Goal: Information Seeking & Learning: Find contact information

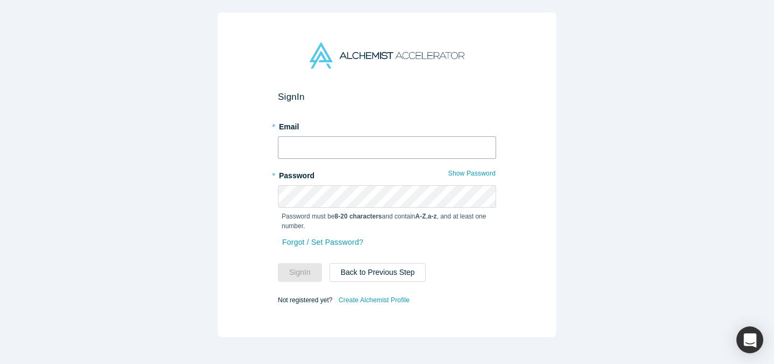
type input "[EMAIL_ADDRESS][DOMAIN_NAME]"
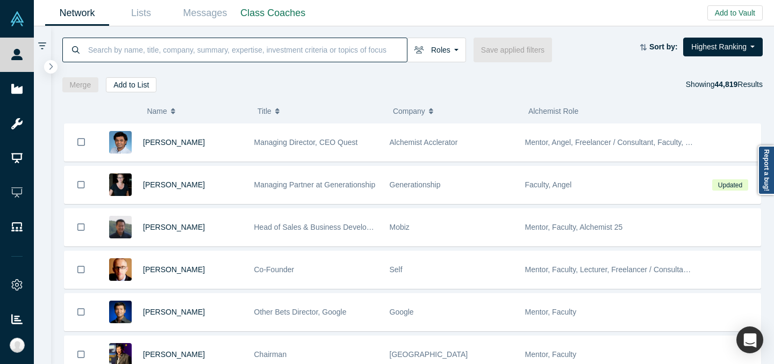
click at [353, 49] on input at bounding box center [247, 49] width 320 height 25
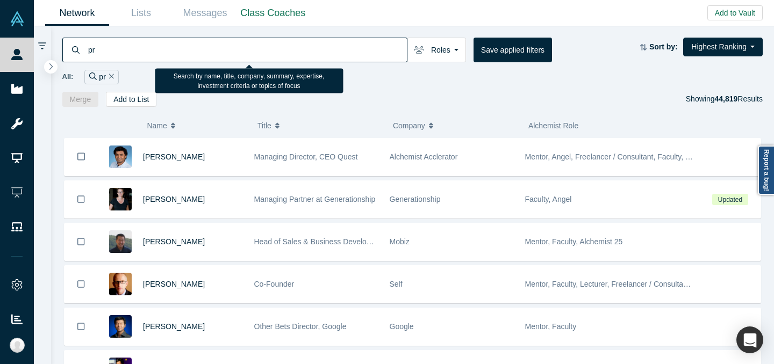
type input "p"
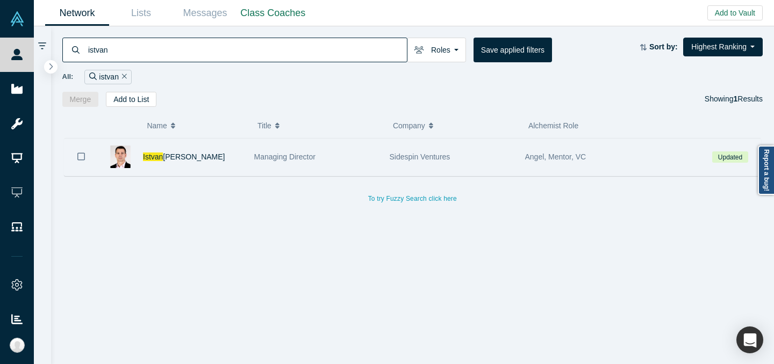
type input "istvan"
click at [298, 146] on div "Managing Director" at bounding box center [316, 157] width 124 height 37
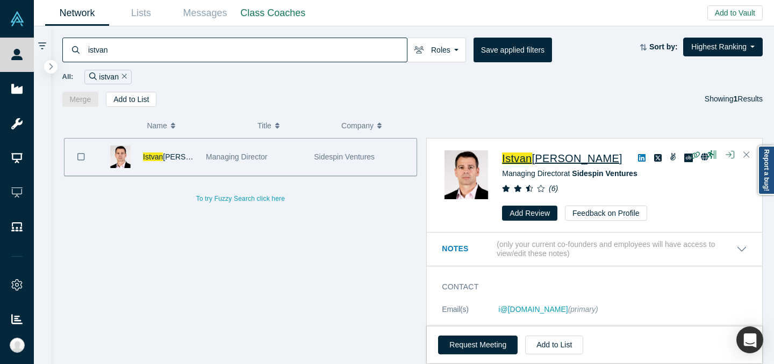
click at [337, 53] on input "istvan" at bounding box center [247, 49] width 320 height 25
click at [337, 54] on input "istvan" at bounding box center [247, 49] width 320 height 25
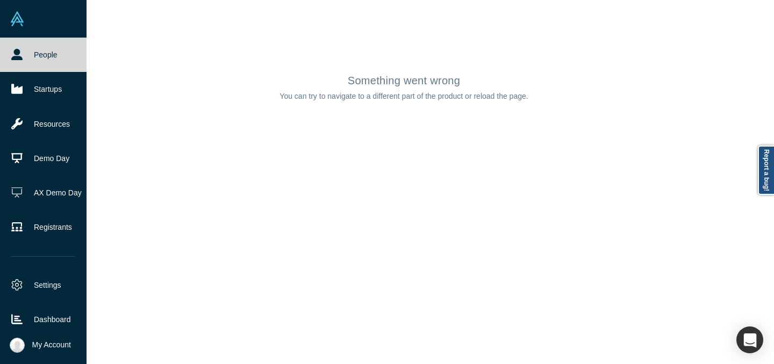
click at [41, 59] on link "People" at bounding box center [43, 55] width 86 height 34
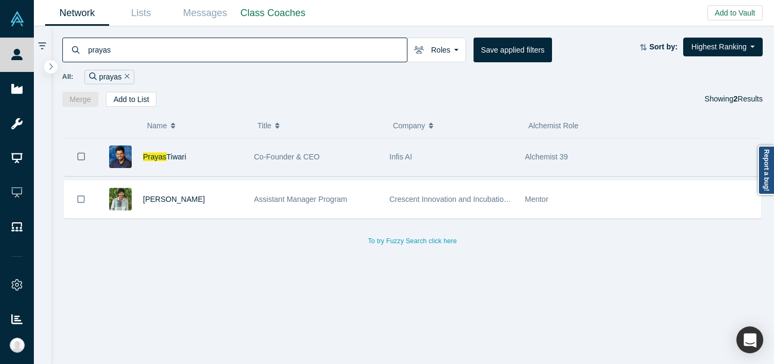
type input "prayas"
click at [361, 168] on div "Co-Founder & CEO" at bounding box center [316, 157] width 124 height 37
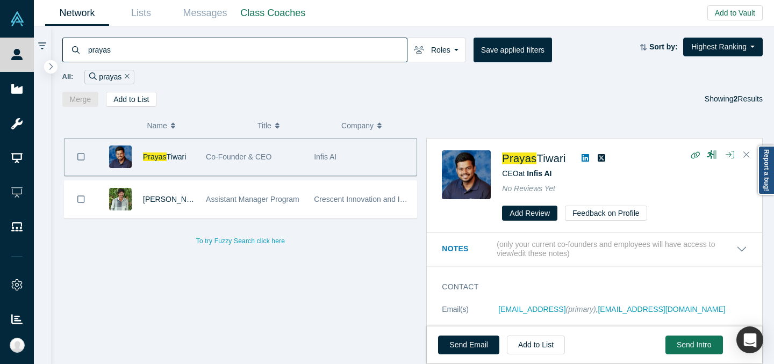
click at [588, 158] on icon at bounding box center [585, 158] width 8 height 8
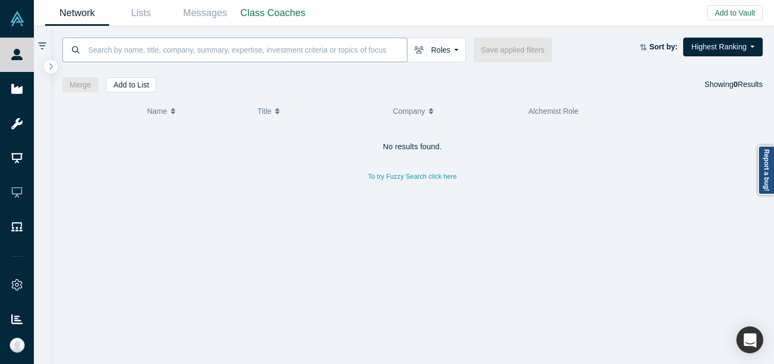
click at [207, 52] on input at bounding box center [247, 49] width 320 height 25
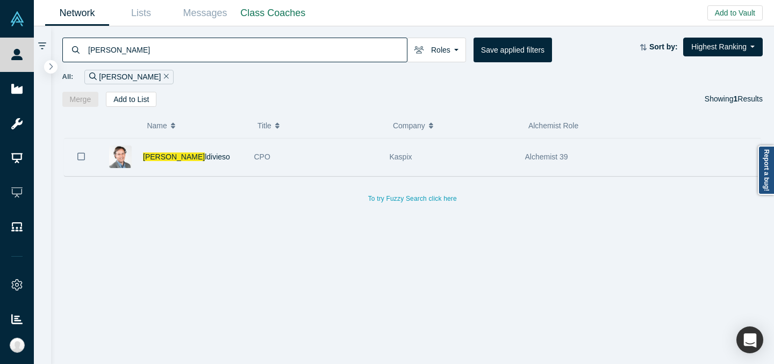
click at [225, 156] on div "[PERSON_NAME] Va ldivieso" at bounding box center [193, 157] width 100 height 37
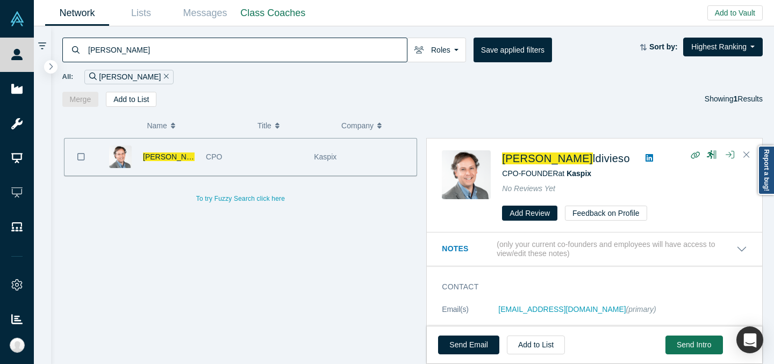
click at [345, 48] on input "[PERSON_NAME]" at bounding box center [247, 49] width 320 height 25
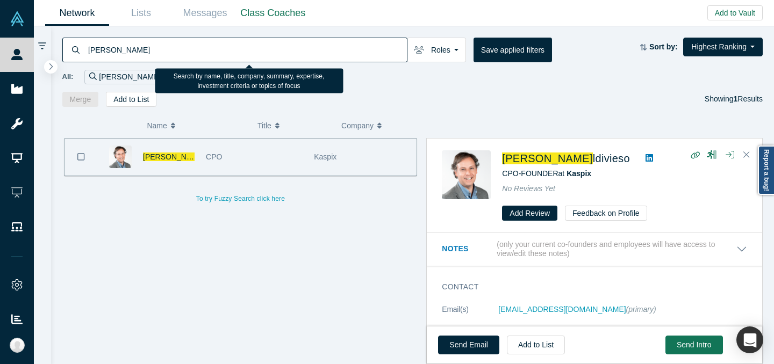
click at [345, 48] on input "[PERSON_NAME]" at bounding box center [247, 49] width 320 height 25
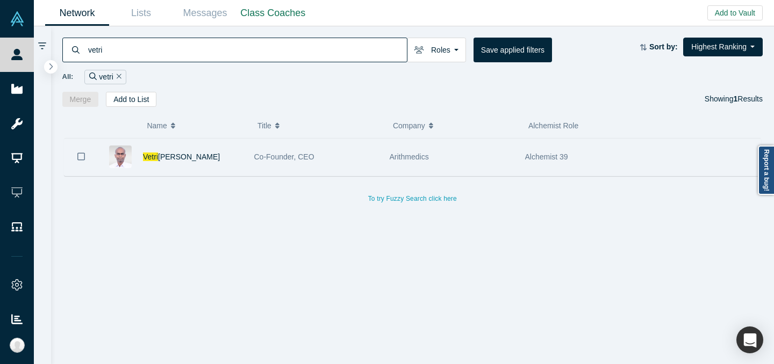
click at [209, 147] on div "Vetri [PERSON_NAME]" at bounding box center [193, 157] width 100 height 37
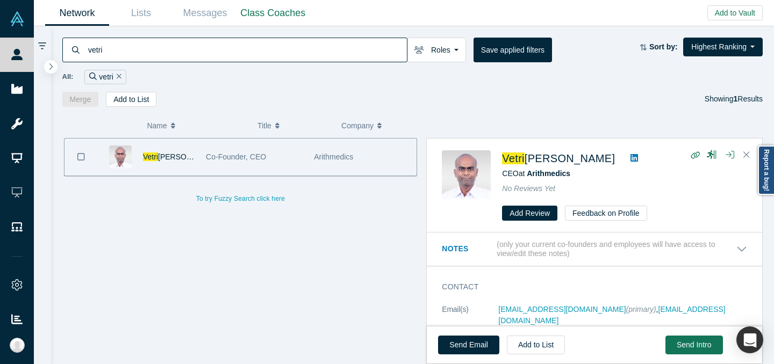
click at [328, 45] on input "vetri" at bounding box center [247, 49] width 320 height 25
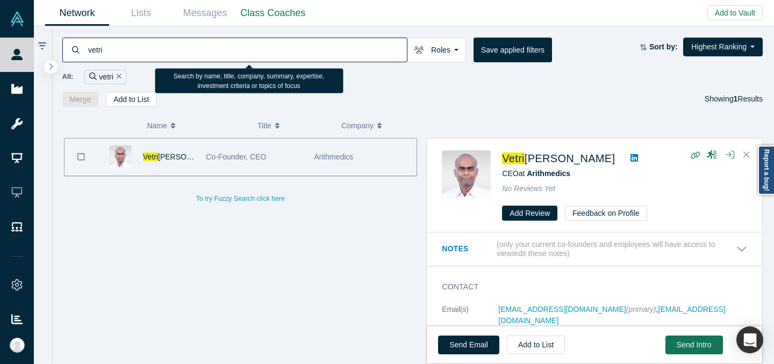
click at [328, 45] on input "vetri" at bounding box center [247, 49] width 320 height 25
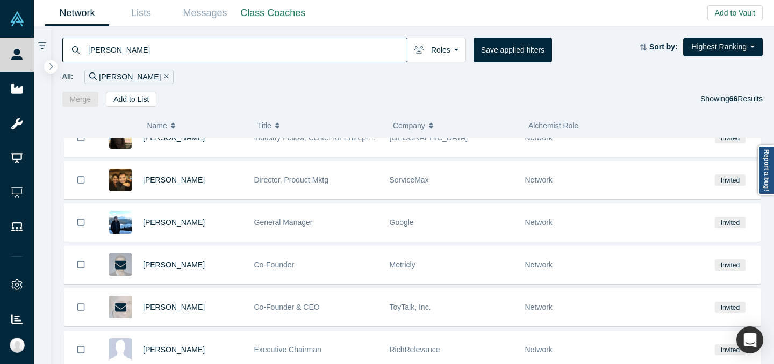
scroll to position [2338, 0]
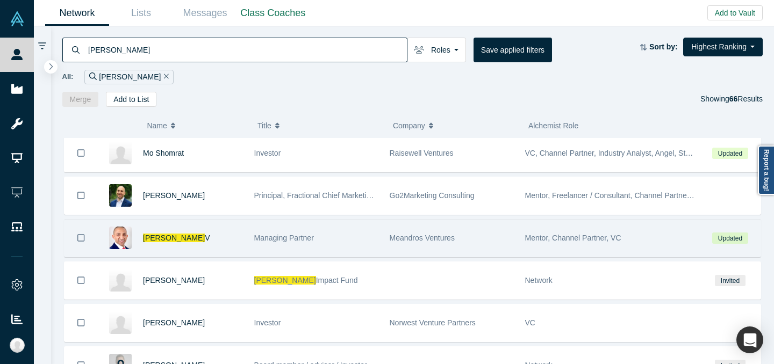
type input "[PERSON_NAME]"
click at [334, 242] on div "Managing Partner" at bounding box center [316, 238] width 124 height 37
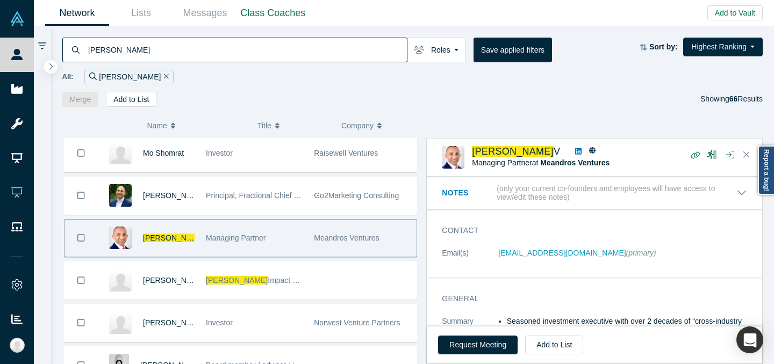
scroll to position [28, 0]
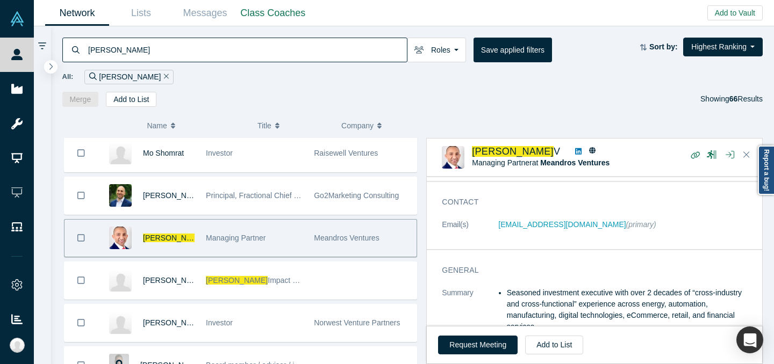
click at [575, 150] on icon at bounding box center [578, 152] width 6 height 8
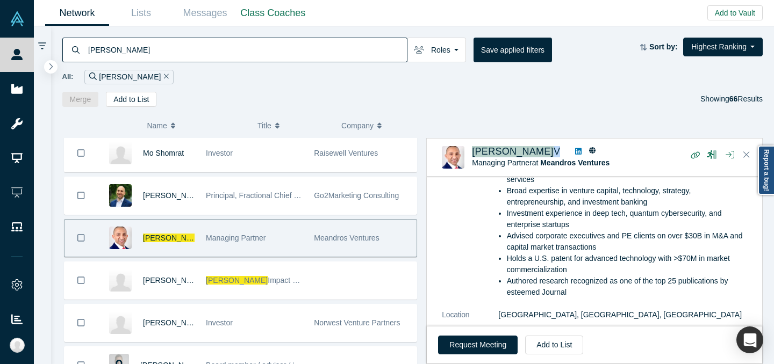
scroll to position [0, 0]
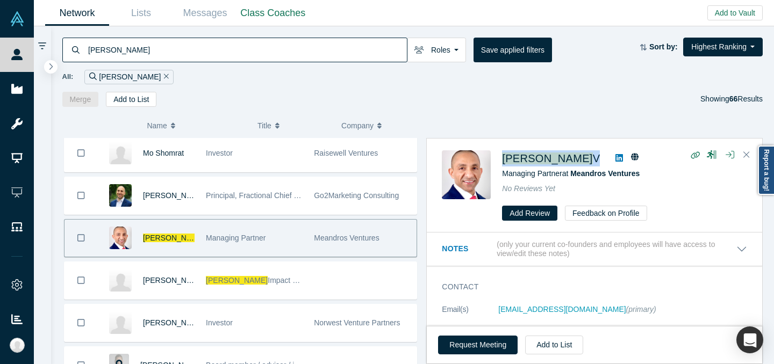
click at [615, 155] on icon at bounding box center [619, 158] width 8 height 9
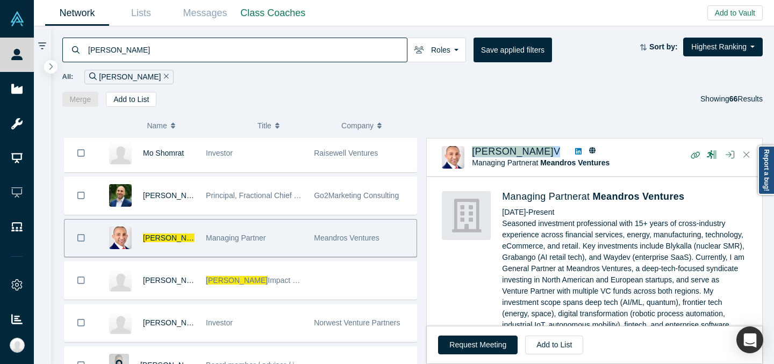
scroll to position [500, 0]
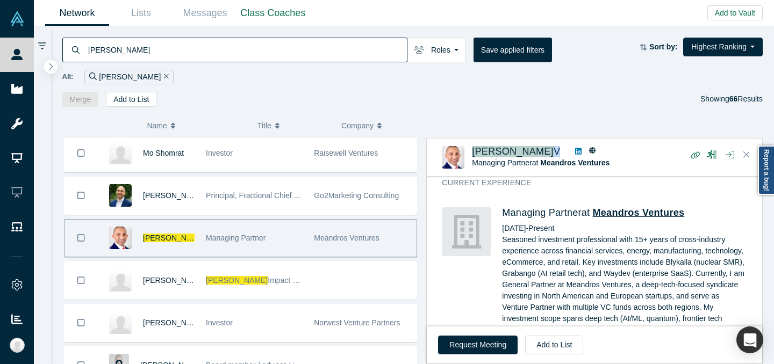
click at [651, 213] on span "Meandros Ventures" at bounding box center [639, 212] width 92 height 11
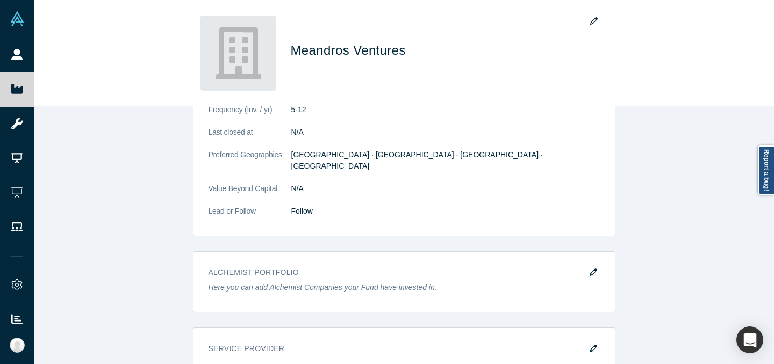
scroll to position [421, 0]
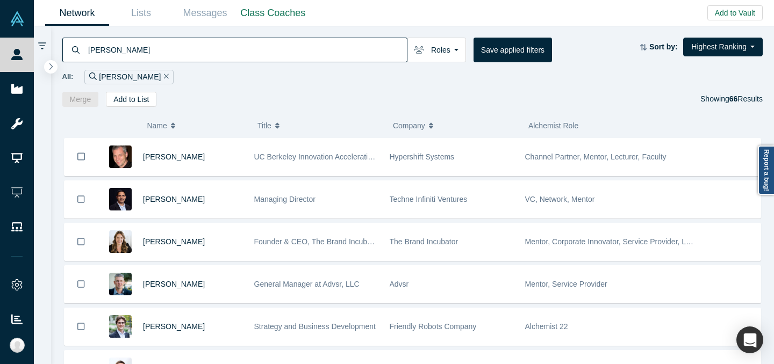
click at [357, 45] on input "[PERSON_NAME]" at bounding box center [247, 49] width 320 height 25
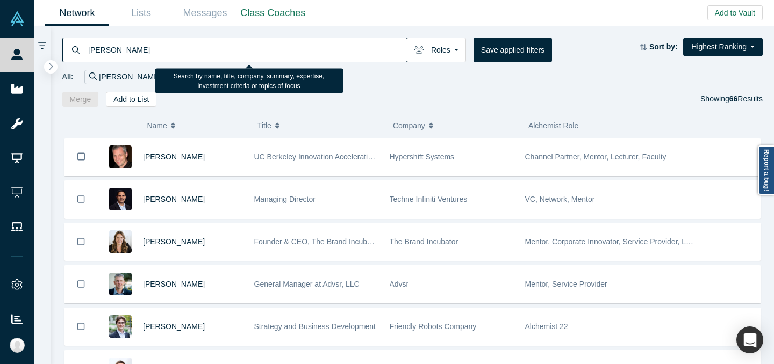
click at [357, 45] on input "[PERSON_NAME]" at bounding box center [247, 49] width 320 height 25
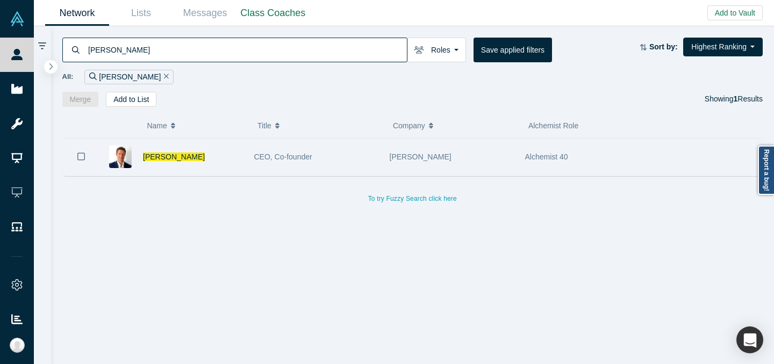
click at [318, 160] on div "CEO, Co-founder" at bounding box center [316, 157] width 124 height 37
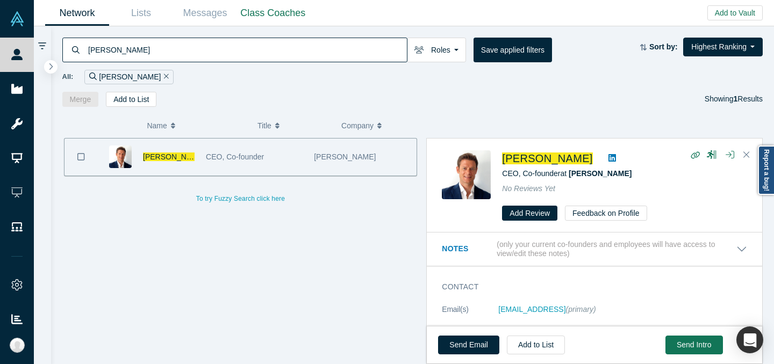
click at [316, 42] on input "[PERSON_NAME]" at bounding box center [247, 49] width 320 height 25
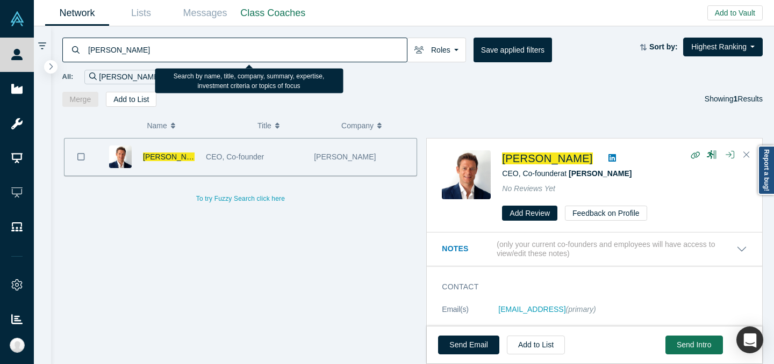
click at [316, 42] on input "[PERSON_NAME]" at bounding box center [247, 49] width 320 height 25
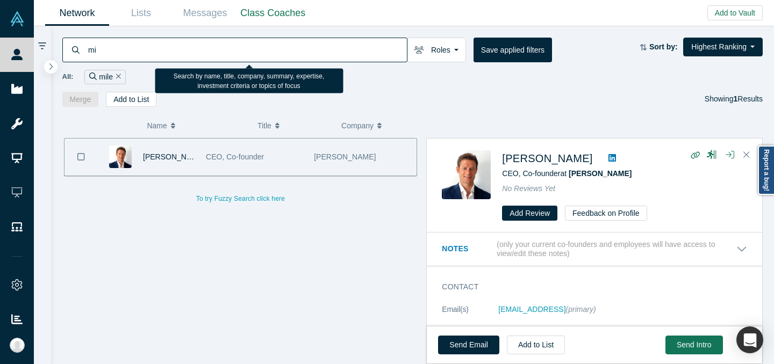
type input "m"
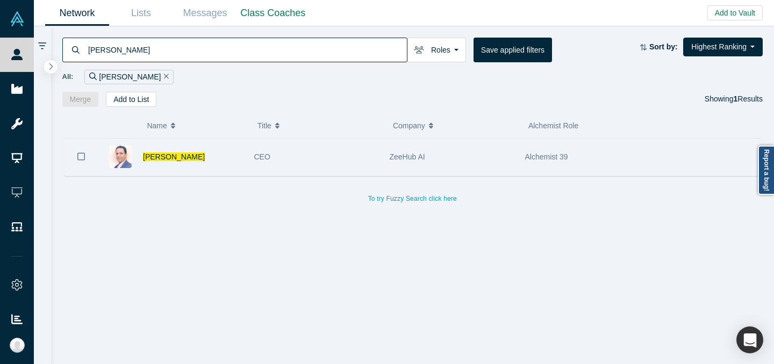
click at [372, 161] on div "CEO" at bounding box center [316, 157] width 124 height 37
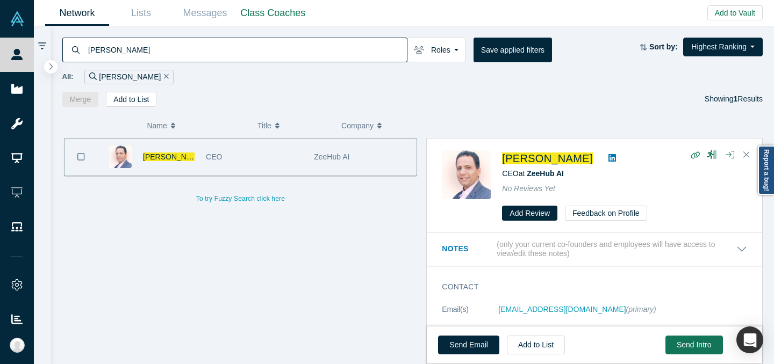
click at [363, 41] on input "[PERSON_NAME]" at bounding box center [247, 49] width 320 height 25
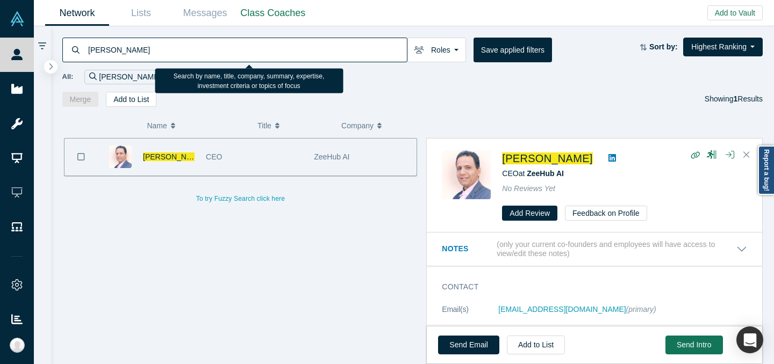
click at [363, 42] on input "[PERSON_NAME]" at bounding box center [247, 49] width 320 height 25
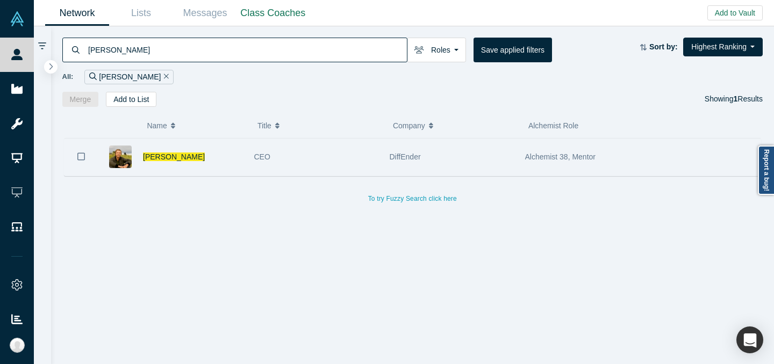
click at [314, 158] on div "CEO" at bounding box center [316, 157] width 124 height 37
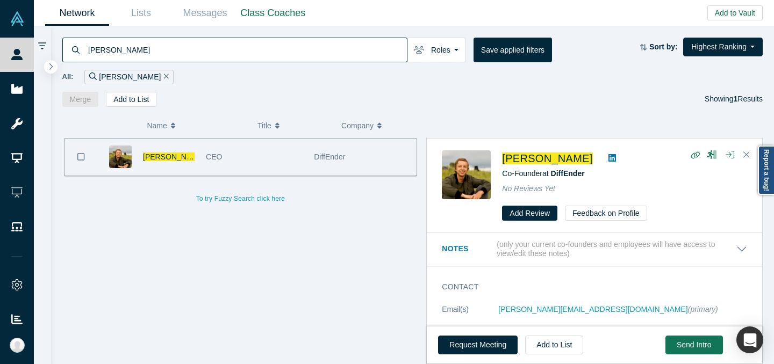
click at [306, 48] on input "[PERSON_NAME]" at bounding box center [247, 49] width 320 height 25
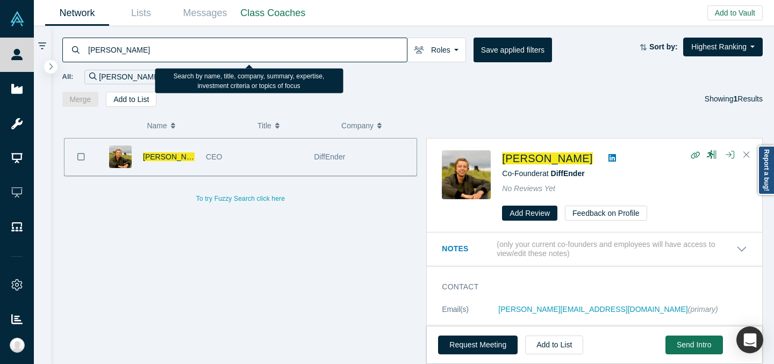
click at [306, 48] on input "[PERSON_NAME]" at bounding box center [247, 49] width 320 height 25
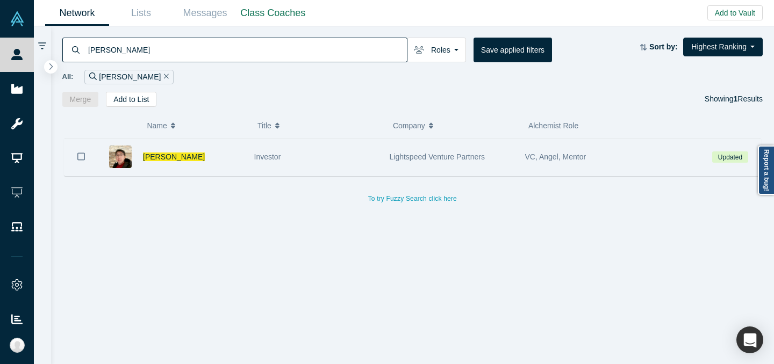
click at [327, 171] on div "Investor" at bounding box center [316, 157] width 124 height 37
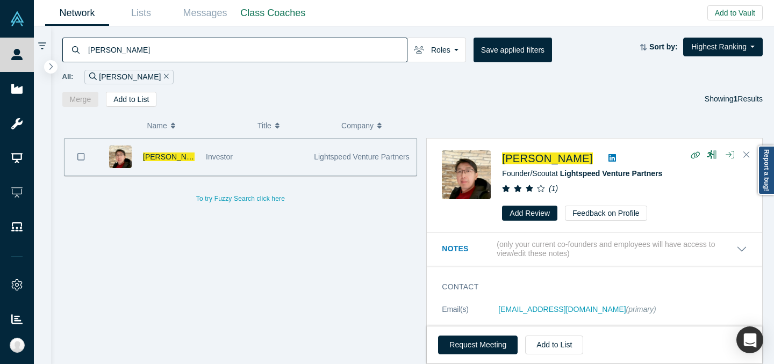
click at [276, 46] on input "[PERSON_NAME]" at bounding box center [247, 49] width 320 height 25
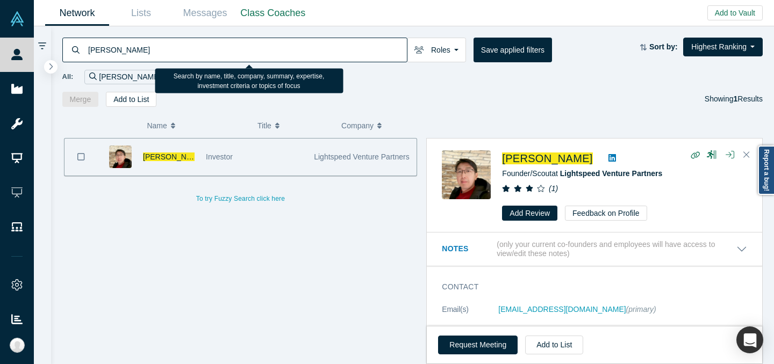
click at [276, 46] on input "[PERSON_NAME]" at bounding box center [247, 49] width 320 height 25
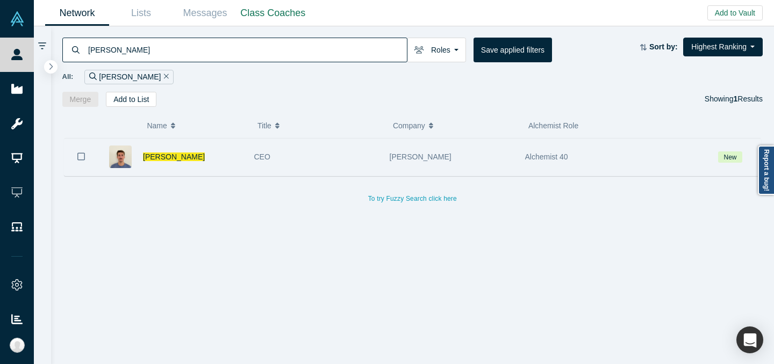
click at [314, 156] on div "CEO" at bounding box center [316, 157] width 124 height 37
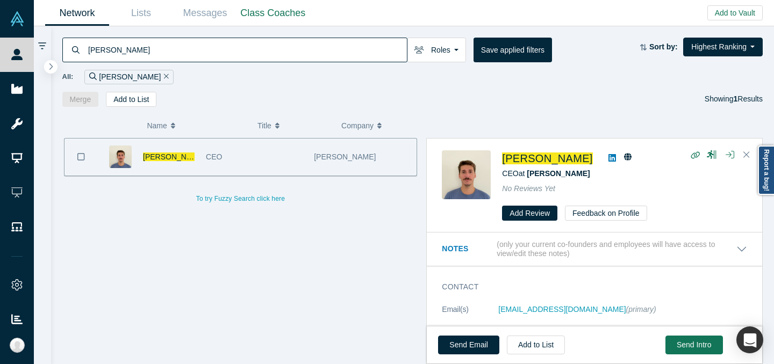
click at [315, 46] on input "[PERSON_NAME]" at bounding box center [247, 49] width 320 height 25
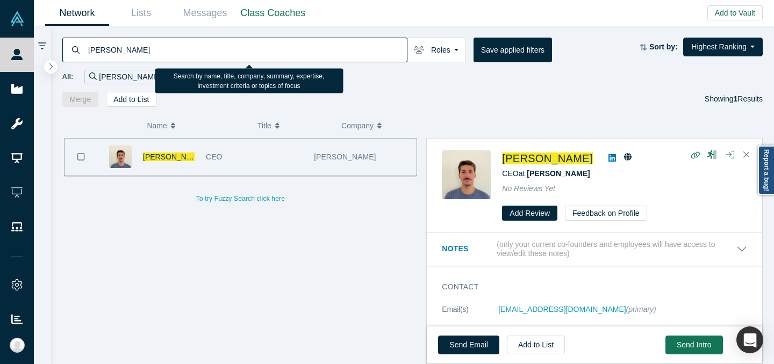
click at [315, 46] on input "[PERSON_NAME]" at bounding box center [247, 49] width 320 height 25
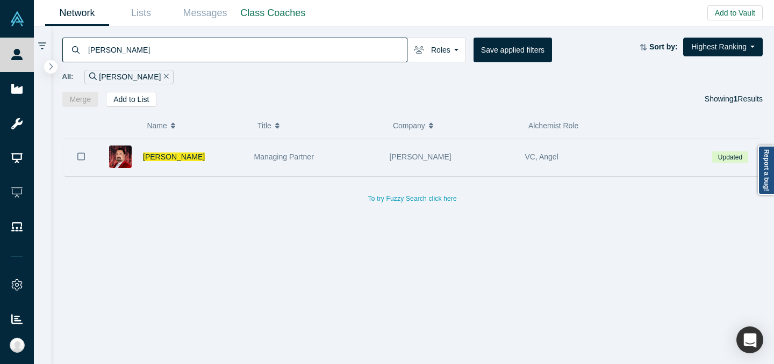
click at [514, 155] on div "[PERSON_NAME]" at bounding box center [451, 157] width 135 height 37
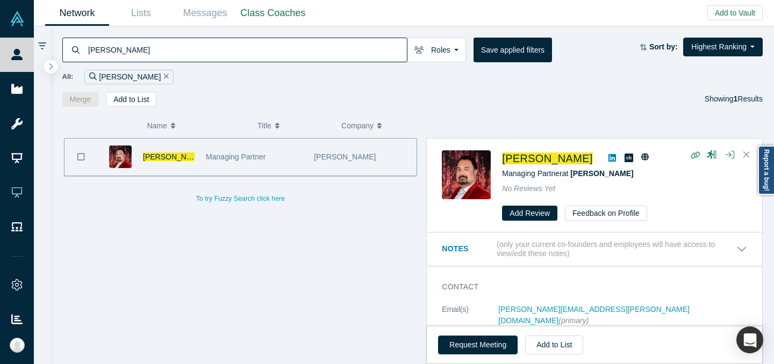
click at [208, 52] on input "[PERSON_NAME]" at bounding box center [247, 49] width 320 height 25
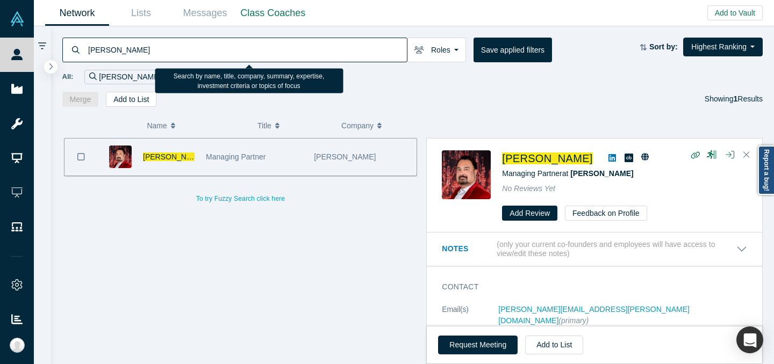
click at [208, 52] on input "[PERSON_NAME]" at bounding box center [247, 49] width 320 height 25
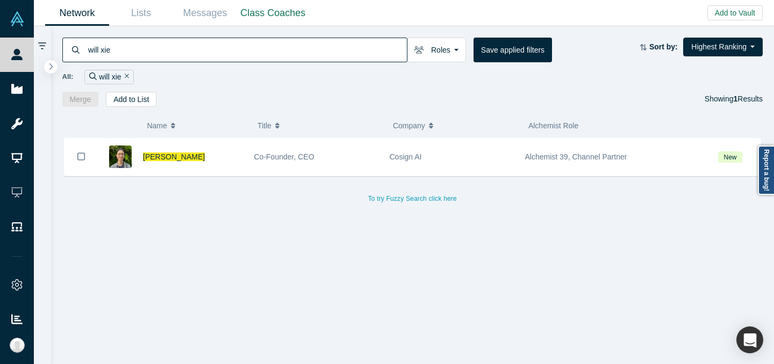
click at [247, 179] on div "[PERSON_NAME] Co-Founder, CEO Cosign AI Alchemist 39, Channel Partner New To tr…" at bounding box center [412, 172] width 700 height 68
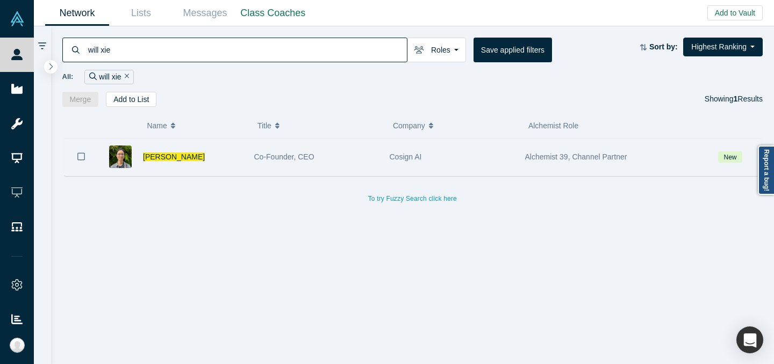
click at [266, 155] on span "Co-Founder, CEO" at bounding box center [284, 157] width 60 height 9
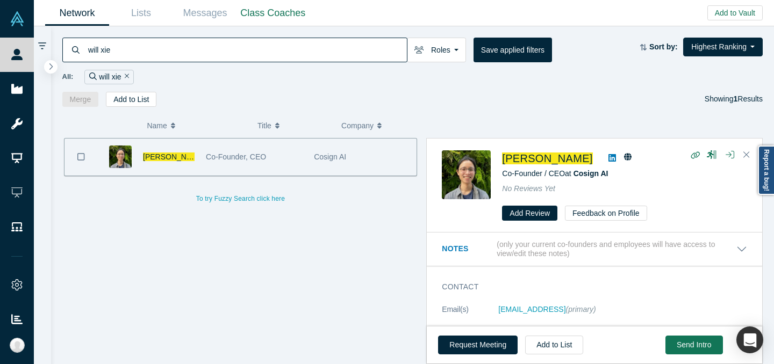
click at [305, 41] on input "will xie" at bounding box center [247, 49] width 320 height 25
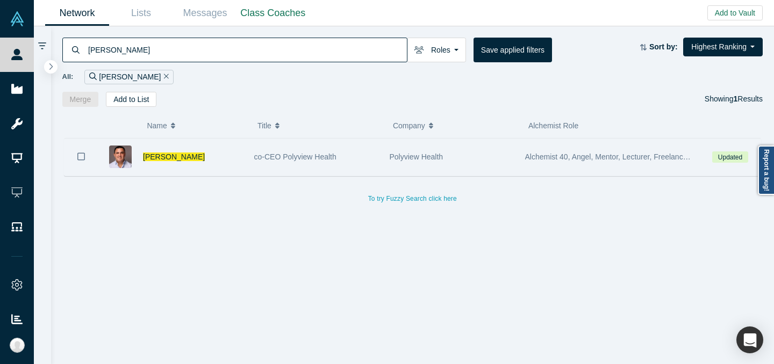
click at [237, 166] on div "[PERSON_NAME]" at bounding box center [193, 157] width 100 height 37
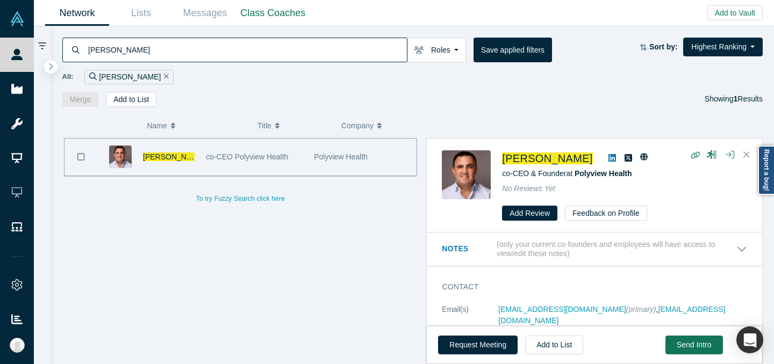
click at [346, 43] on input "[PERSON_NAME]" at bounding box center [247, 49] width 320 height 25
click at [346, 44] on input "[PERSON_NAME]" at bounding box center [247, 49] width 320 height 25
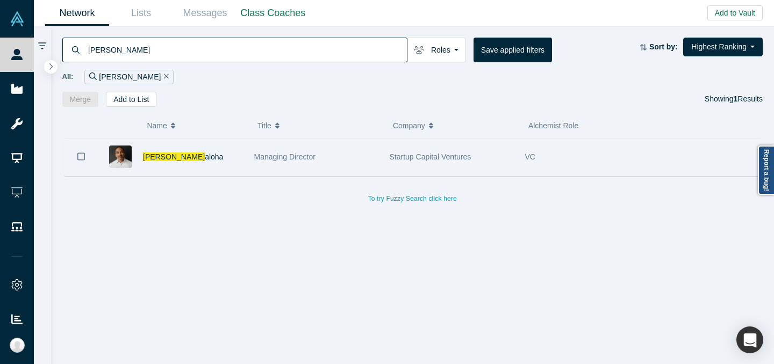
click at [377, 149] on div "Managing Director" at bounding box center [316, 157] width 124 height 37
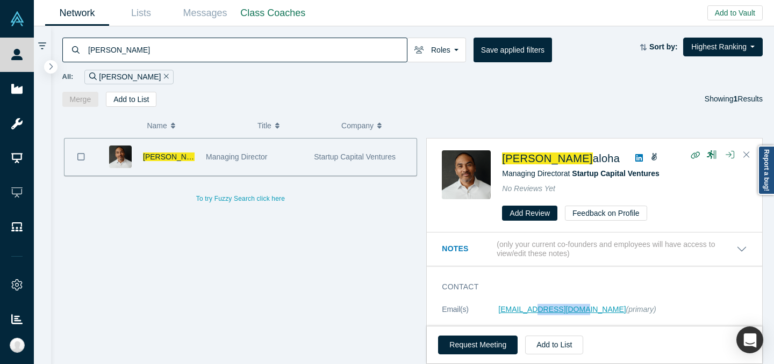
drag, startPoint x: 576, startPoint y: 308, endPoint x: 536, endPoint y: 312, distance: 39.9
click at [536, 312] on dd "[EMAIL_ADDRESS][DOMAIN_NAME] (primary)" at bounding box center [622, 309] width 249 height 11
copy link "[DOMAIN_NAME]"
click at [568, 286] on h3 "Contact" at bounding box center [587, 286] width 290 height 11
click at [280, 50] on input "[PERSON_NAME]" at bounding box center [247, 49] width 320 height 25
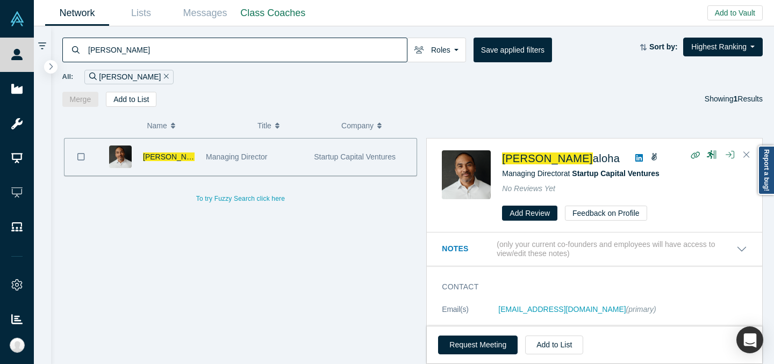
click at [280, 50] on input "[PERSON_NAME]" at bounding box center [247, 49] width 320 height 25
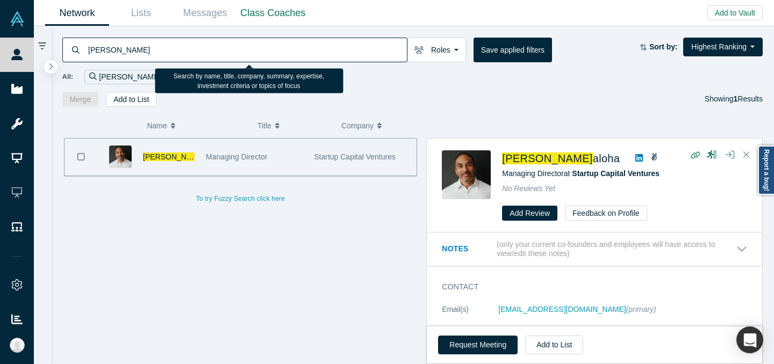
click at [280, 50] on input "[PERSON_NAME]" at bounding box center [247, 49] width 320 height 25
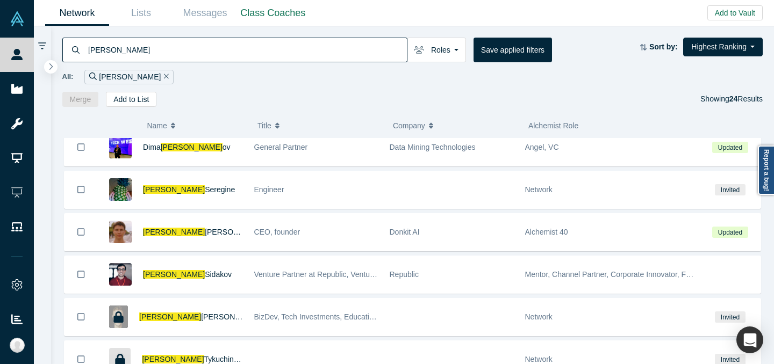
scroll to position [226, 0]
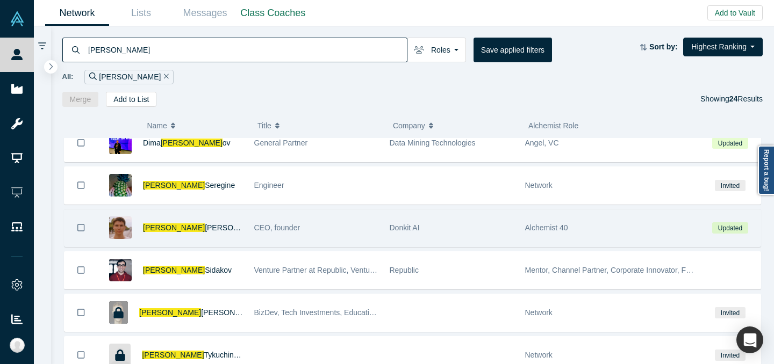
click at [273, 235] on div "CEO, founder" at bounding box center [316, 227] width 124 height 37
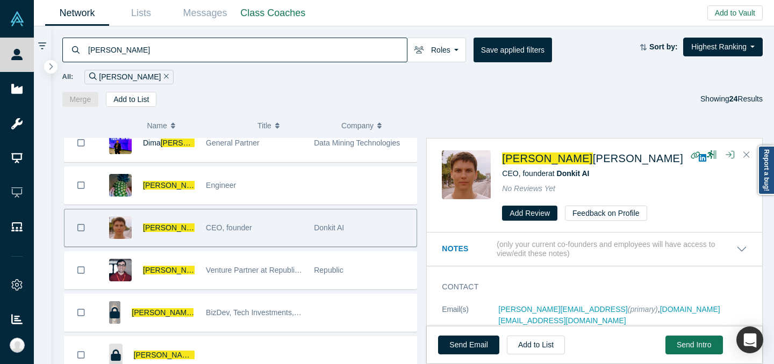
click at [328, 57] on input "[PERSON_NAME]" at bounding box center [247, 49] width 320 height 25
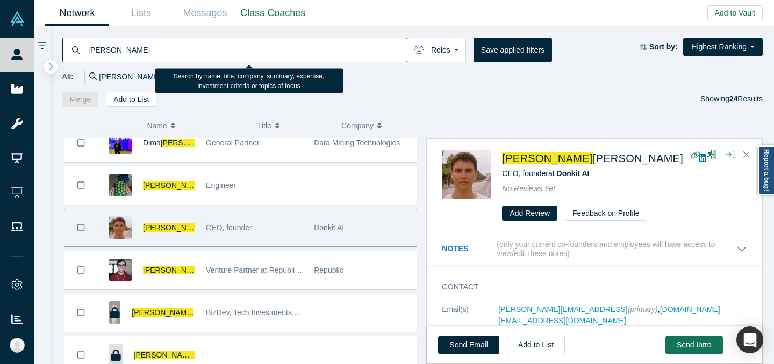
click at [328, 57] on input "[PERSON_NAME]" at bounding box center [247, 49] width 320 height 25
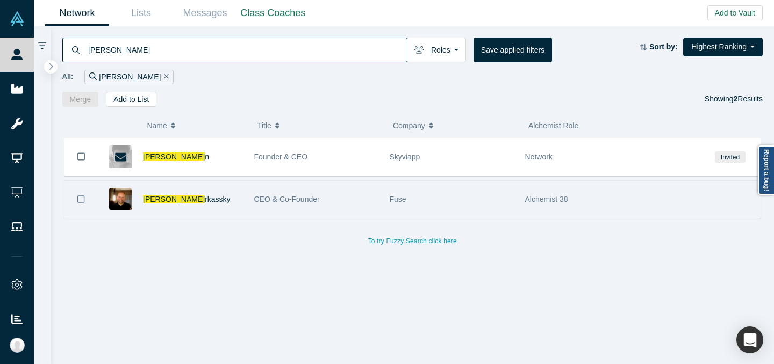
click at [225, 196] on div "[PERSON_NAME] rkassky" at bounding box center [193, 199] width 100 height 37
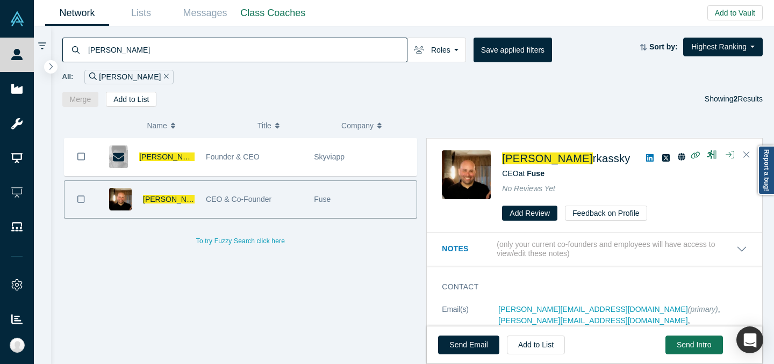
click at [336, 46] on input "[PERSON_NAME]" at bounding box center [247, 49] width 320 height 25
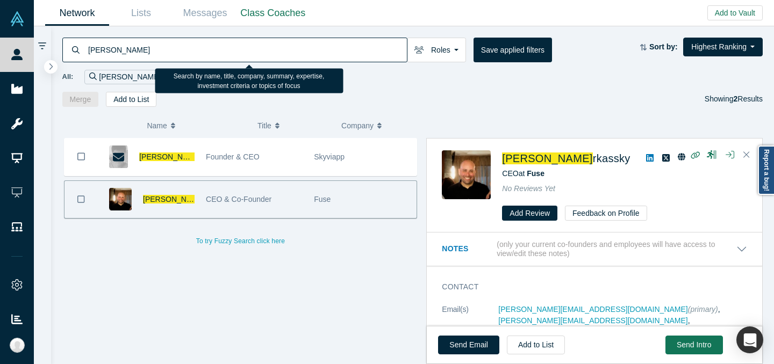
click at [336, 46] on input "[PERSON_NAME]" at bounding box center [247, 49] width 320 height 25
paste input "Berolzheimer"
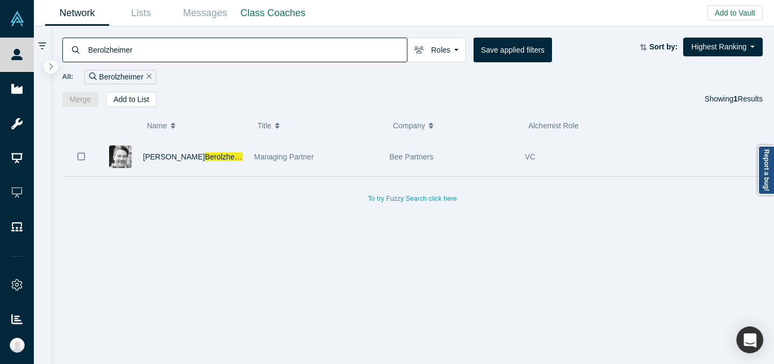
click at [269, 156] on span "Managing Partner" at bounding box center [284, 157] width 60 height 9
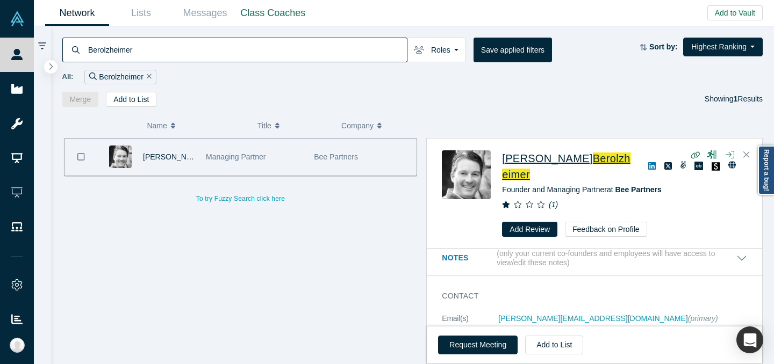
scroll to position [10, 0]
click at [293, 46] on input "Berolzheimer" at bounding box center [247, 49] width 320 height 25
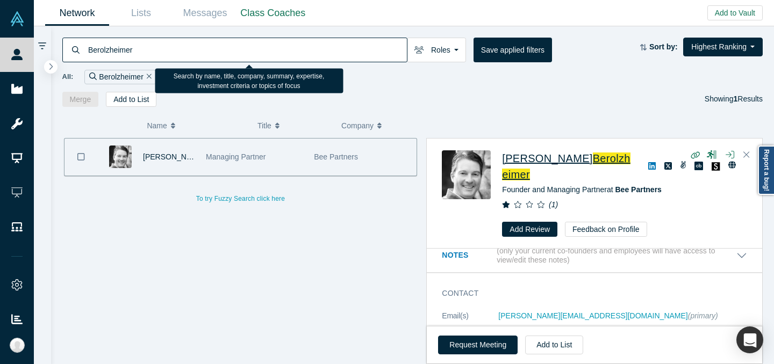
click at [293, 46] on input "Berolzheimer" at bounding box center [247, 49] width 320 height 25
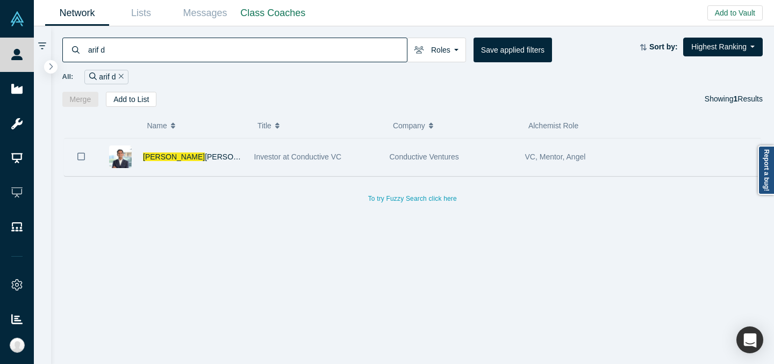
click at [217, 156] on div "[PERSON_NAME]" at bounding box center [193, 157] width 100 height 37
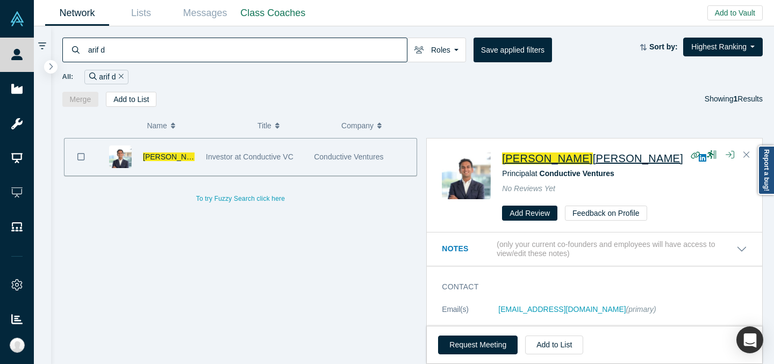
click at [313, 56] on input "arif d" at bounding box center [247, 49] width 320 height 25
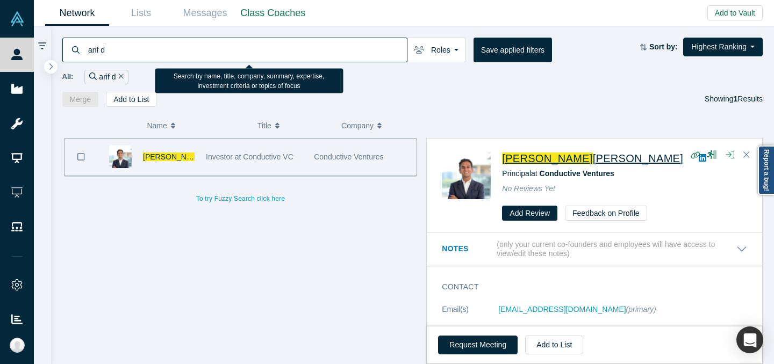
click at [313, 56] on input "arif d" at bounding box center [247, 49] width 320 height 25
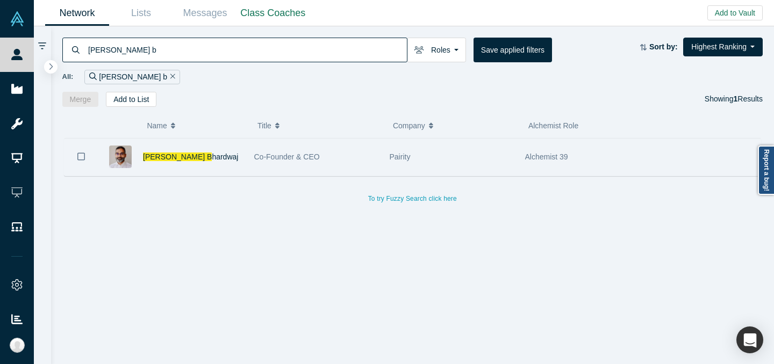
click at [298, 155] on span "Co-Founder & CEO" at bounding box center [287, 157] width 66 height 9
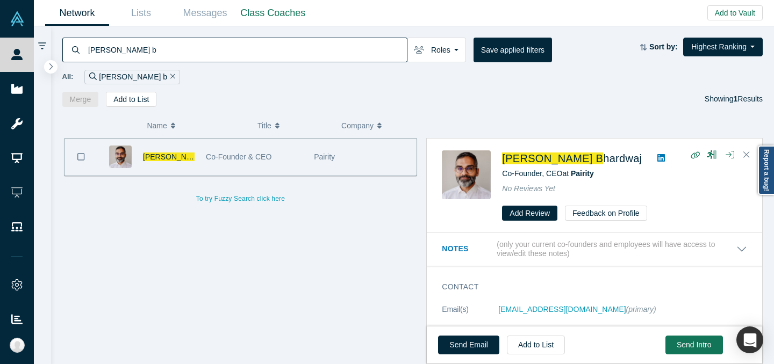
click at [353, 60] on input "[PERSON_NAME] b" at bounding box center [247, 49] width 320 height 25
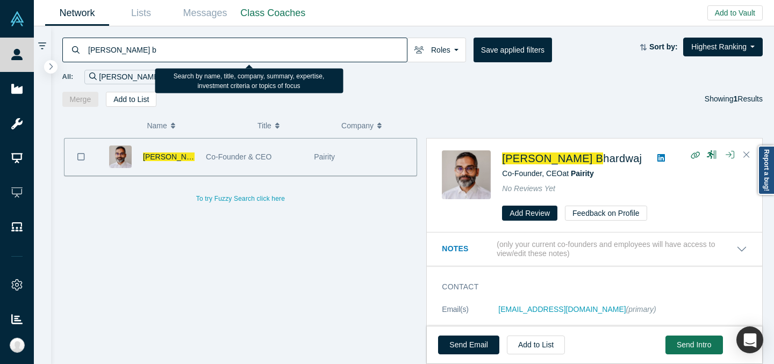
click at [353, 60] on input "[PERSON_NAME] b" at bounding box center [247, 49] width 320 height 25
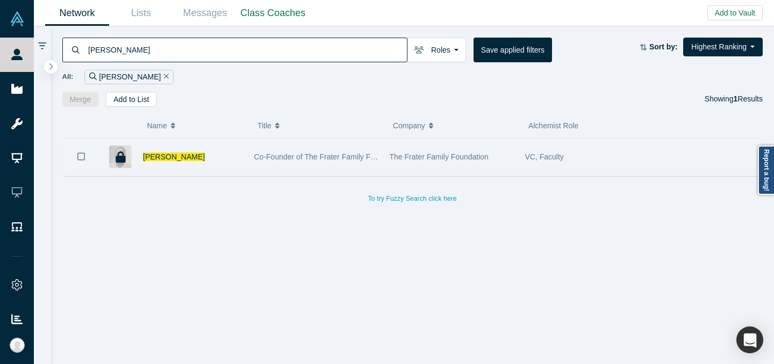
click at [312, 154] on span "Co-Founder of The Frater Family Foundation" at bounding box center [328, 157] width 149 height 9
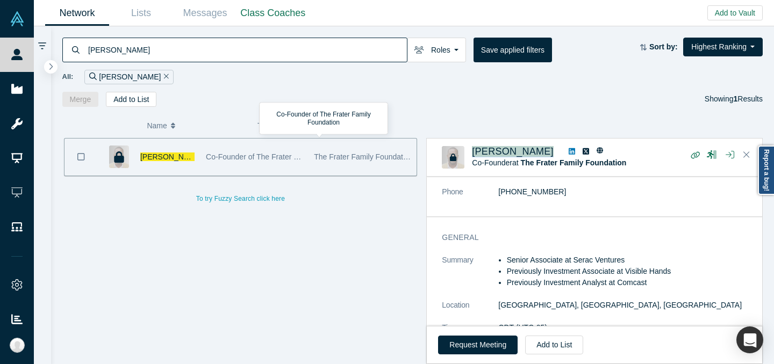
scroll to position [155, 0]
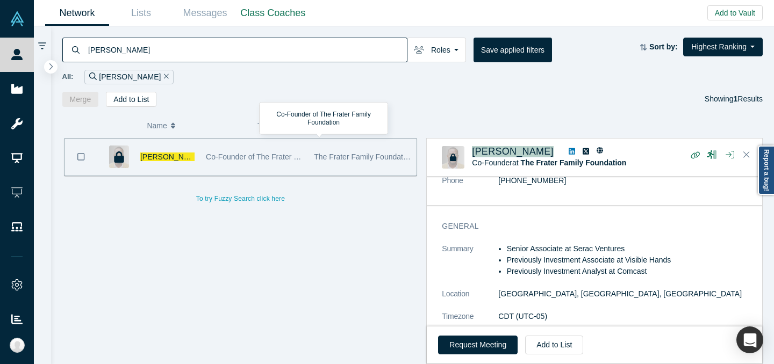
click at [568, 153] on icon at bounding box center [571, 152] width 6 height 8
click at [303, 55] on input "[PERSON_NAME]" at bounding box center [247, 49] width 320 height 25
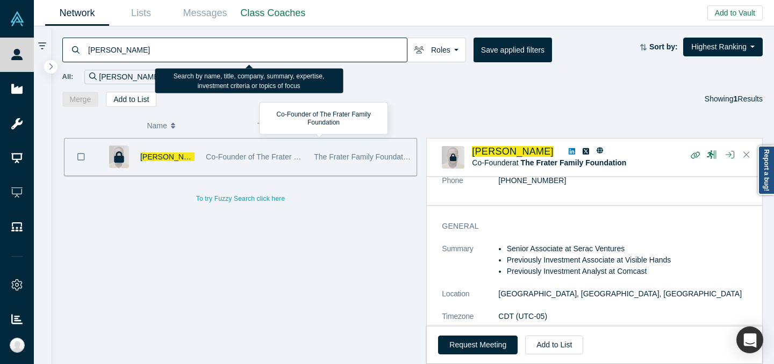
click at [303, 55] on input "[PERSON_NAME]" at bounding box center [247, 49] width 320 height 25
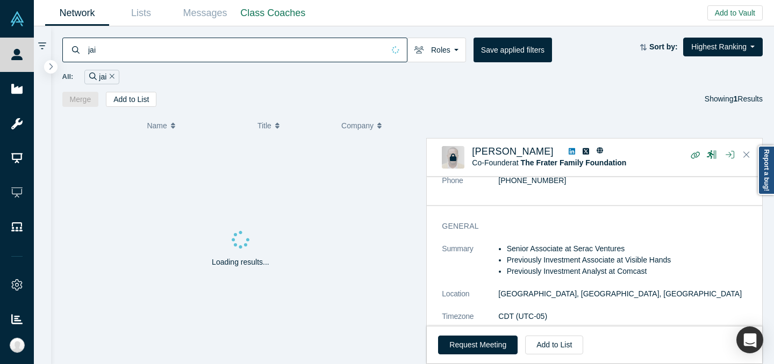
click at [418, 91] on div "jai Roles Founders Faculty Mentors Alumni Mentor Angels VCs Corporate Innovator…" at bounding box center [412, 66] width 723 height 81
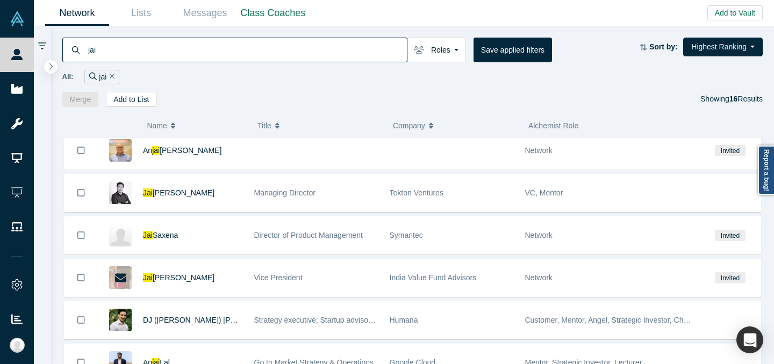
scroll to position [191, 0]
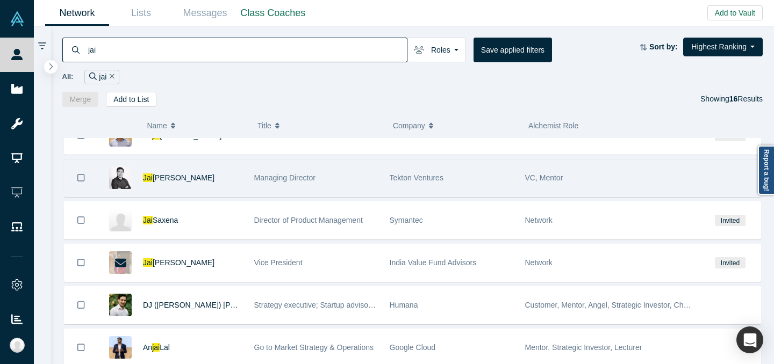
click at [399, 177] on span "Tekton Ventures" at bounding box center [416, 178] width 54 height 9
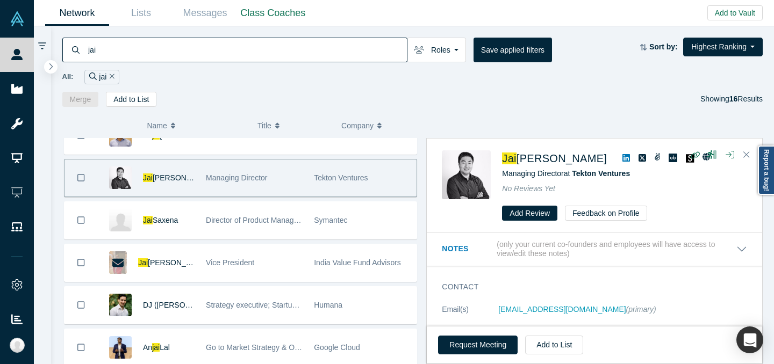
click at [295, 41] on input "jai" at bounding box center [247, 49] width 320 height 25
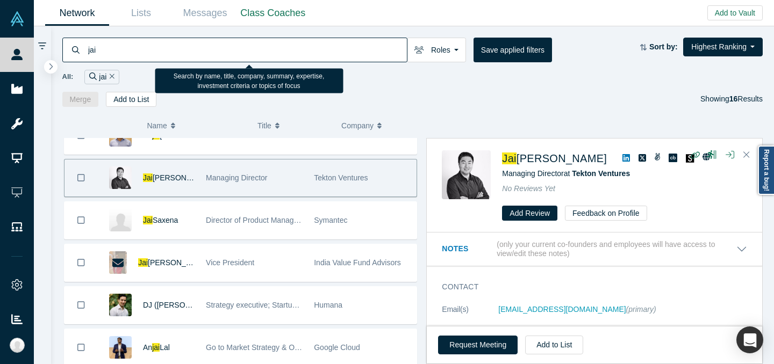
click at [295, 41] on input "jai" at bounding box center [247, 49] width 320 height 25
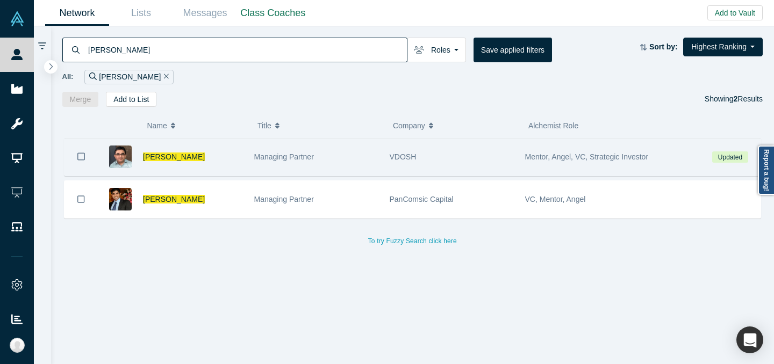
click at [243, 163] on div "[PERSON_NAME]" at bounding box center [173, 157] width 150 height 37
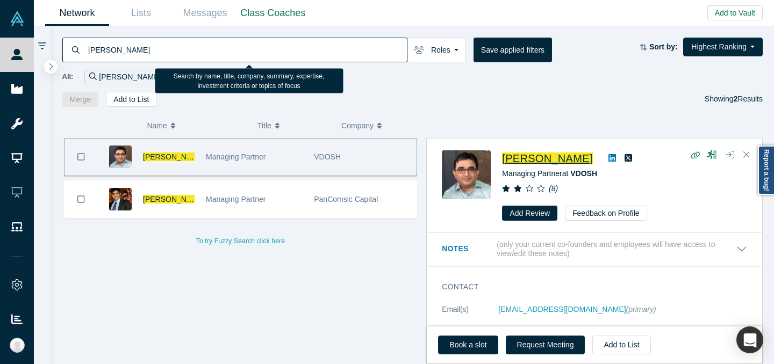
click at [298, 45] on input "[PERSON_NAME]" at bounding box center [247, 49] width 320 height 25
click at [299, 45] on input "[PERSON_NAME]" at bounding box center [247, 49] width 320 height 25
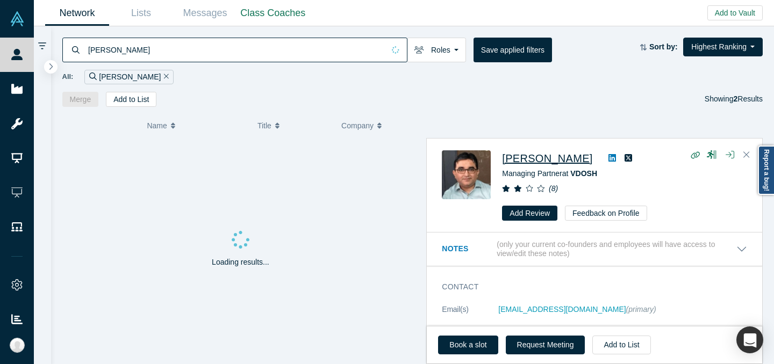
click at [419, 85] on div "[PERSON_NAME] Roles Founders Faculty Mentors Alumni Mentor Angels VCs Corporate…" at bounding box center [412, 66] width 723 height 81
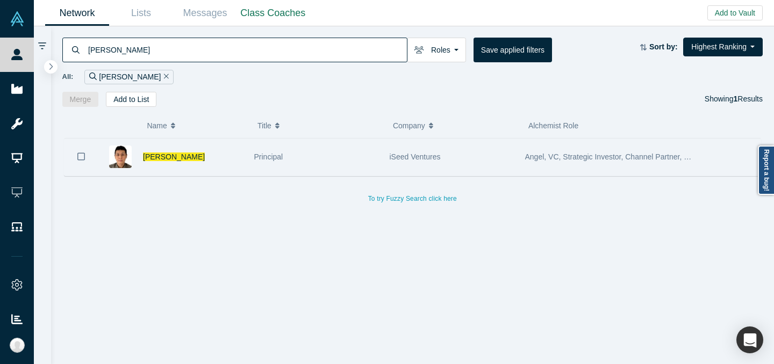
click at [395, 148] on div "iSeed Ventures" at bounding box center [451, 157] width 124 height 37
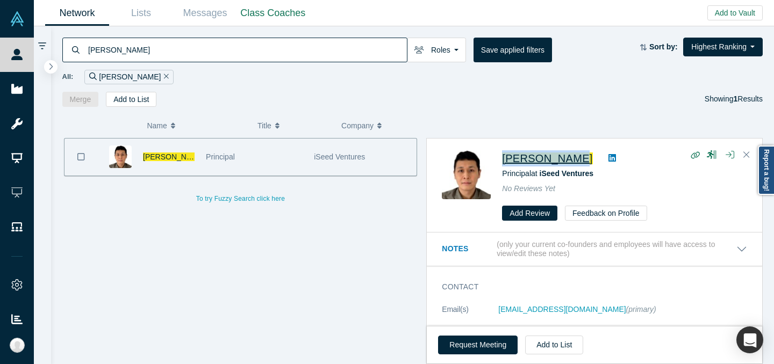
click at [540, 163] on span "[PERSON_NAME]" at bounding box center [547, 159] width 90 height 12
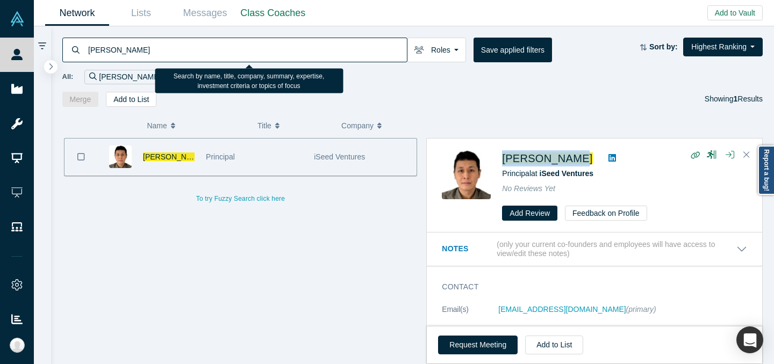
click at [367, 41] on input "[PERSON_NAME]" at bounding box center [247, 49] width 320 height 25
type input "d"
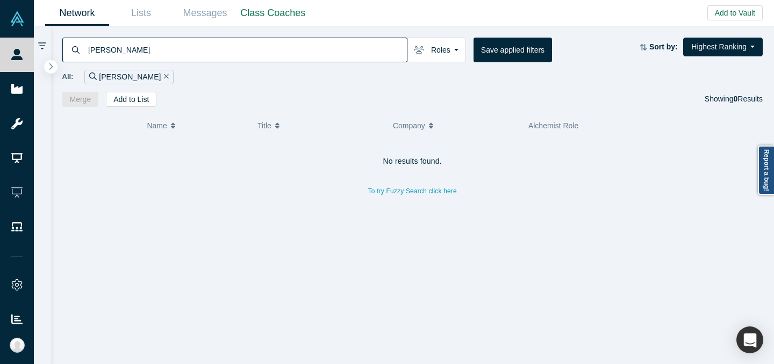
click at [128, 49] on input "[PERSON_NAME]" at bounding box center [247, 49] width 320 height 25
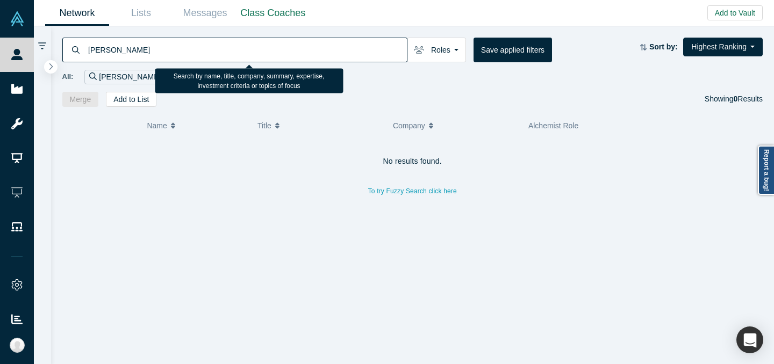
click at [129, 49] on input "[PERSON_NAME]" at bounding box center [247, 49] width 320 height 25
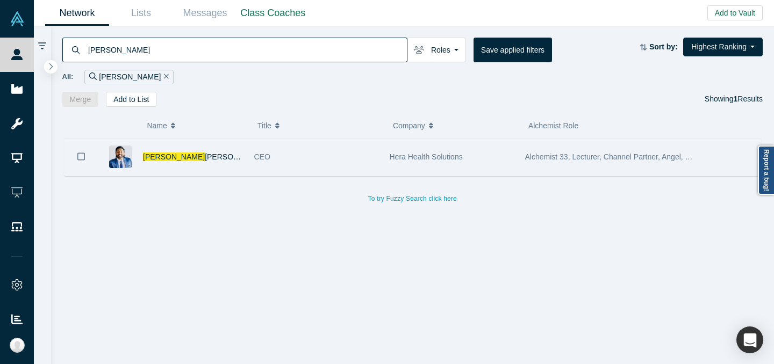
type input "[PERSON_NAME]"
click at [216, 149] on div "[PERSON_NAME]" at bounding box center [193, 157] width 100 height 37
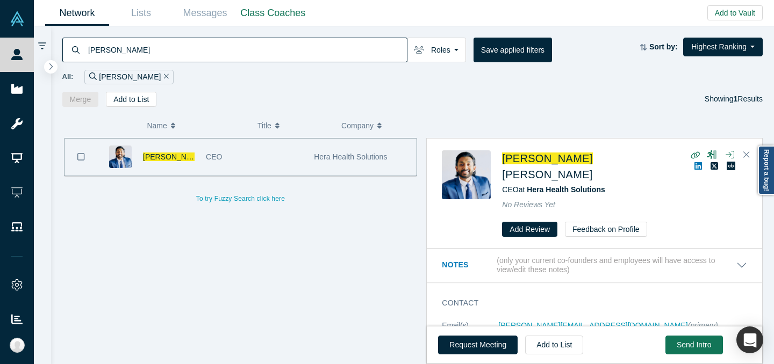
click at [313, 59] on input "[PERSON_NAME]" at bounding box center [247, 49] width 320 height 25
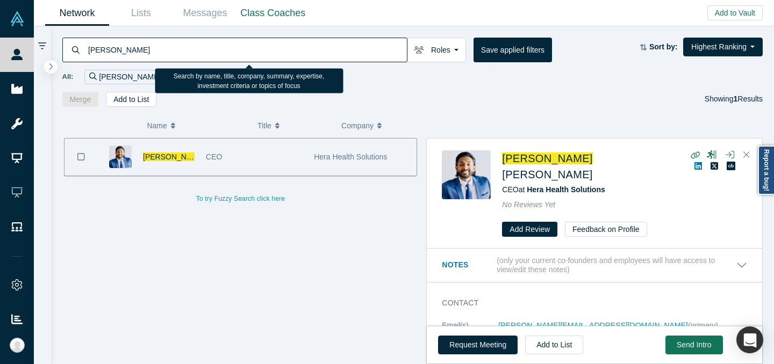
click at [313, 58] on input "[PERSON_NAME]" at bounding box center [247, 49] width 320 height 25
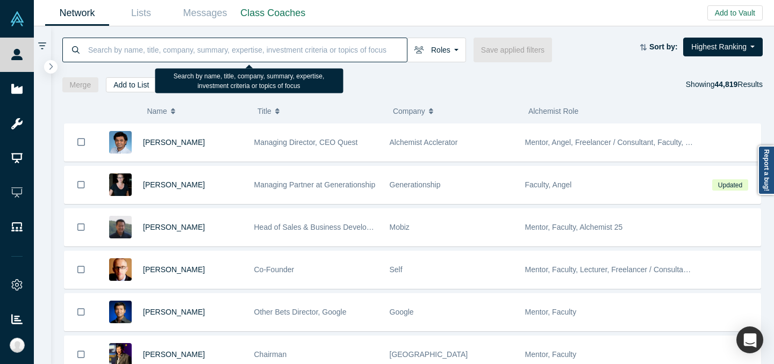
paste input "[PERSON_NAME]"
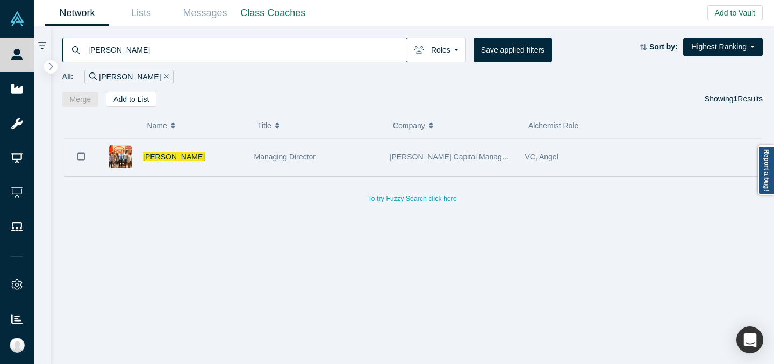
click at [373, 164] on div "Managing Director" at bounding box center [316, 157] width 124 height 37
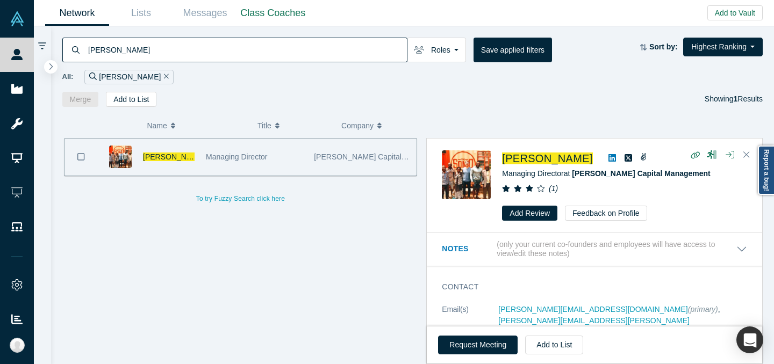
click at [327, 46] on input "[PERSON_NAME]" at bounding box center [247, 49] width 320 height 25
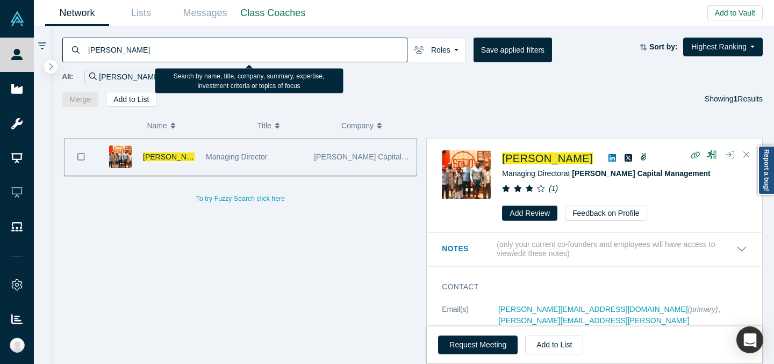
click at [327, 46] on input "[PERSON_NAME]" at bounding box center [247, 49] width 320 height 25
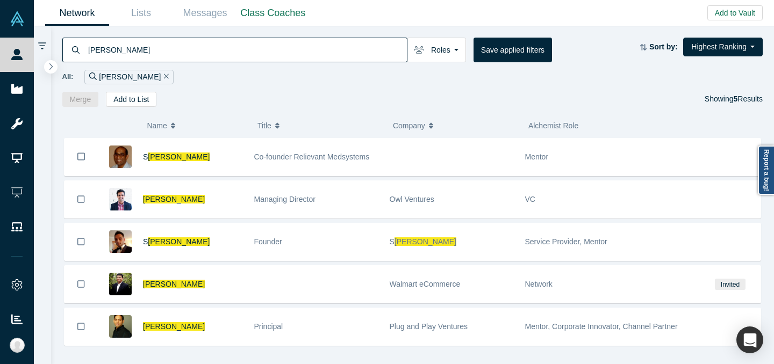
scroll to position [11, 0]
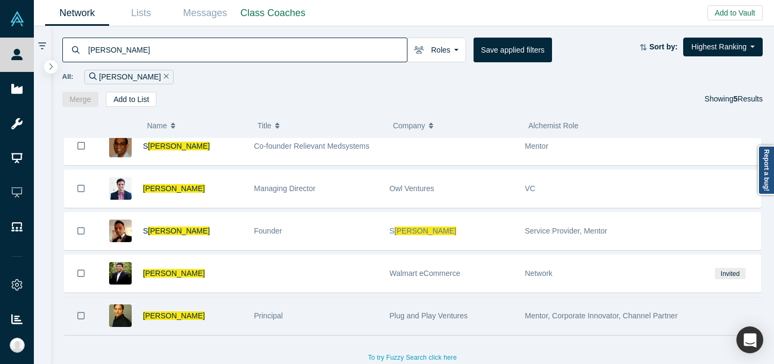
click at [313, 322] on div "Principal" at bounding box center [316, 316] width 124 height 37
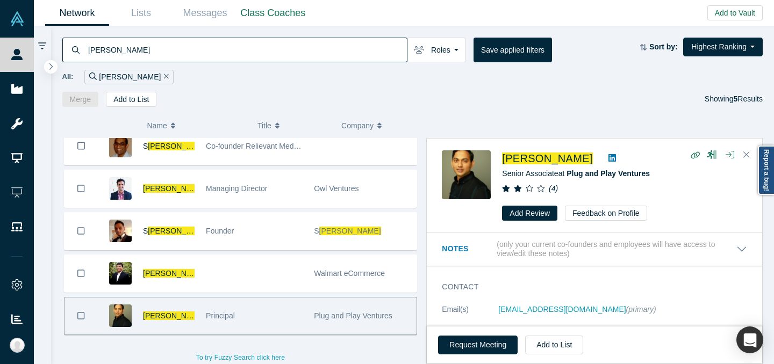
click at [320, 45] on input "[PERSON_NAME]" at bounding box center [247, 49] width 320 height 25
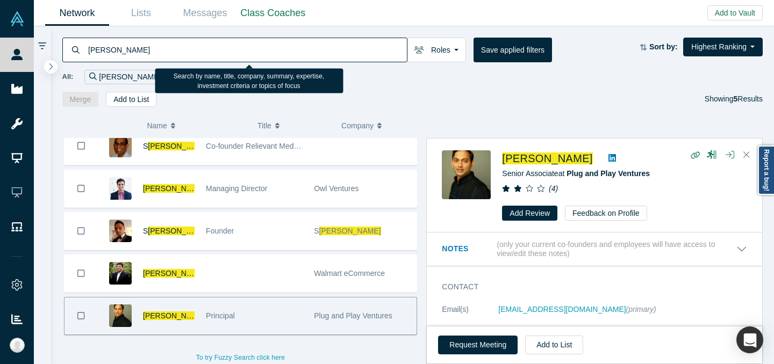
click at [320, 45] on input "[PERSON_NAME]" at bounding box center [247, 49] width 320 height 25
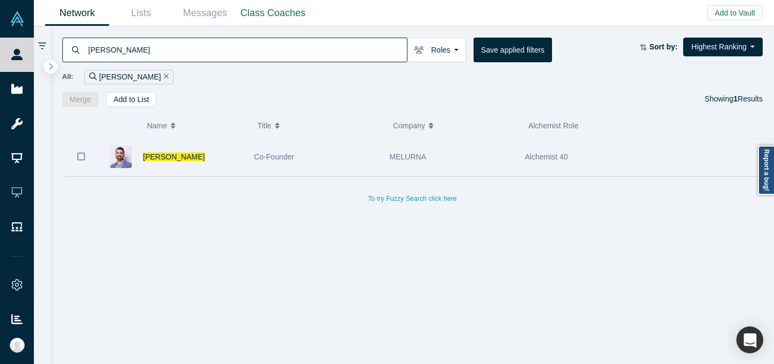
click at [269, 162] on div "Co-Founder" at bounding box center [316, 157] width 124 height 37
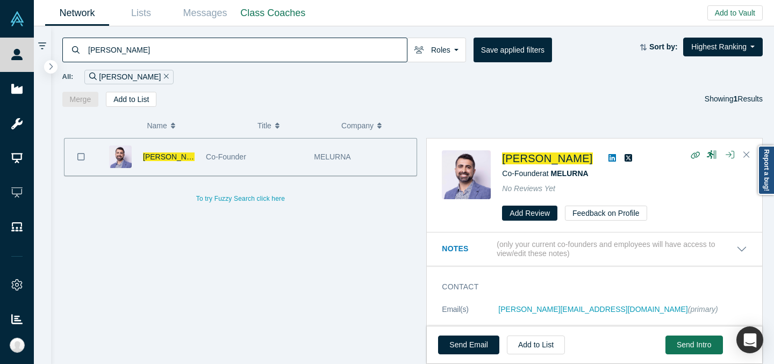
click at [272, 49] on input "[PERSON_NAME]" at bounding box center [247, 49] width 320 height 25
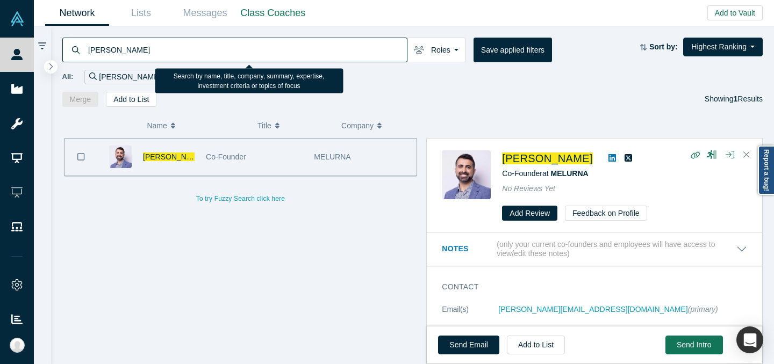
click at [272, 49] on input "[PERSON_NAME]" at bounding box center [247, 49] width 320 height 25
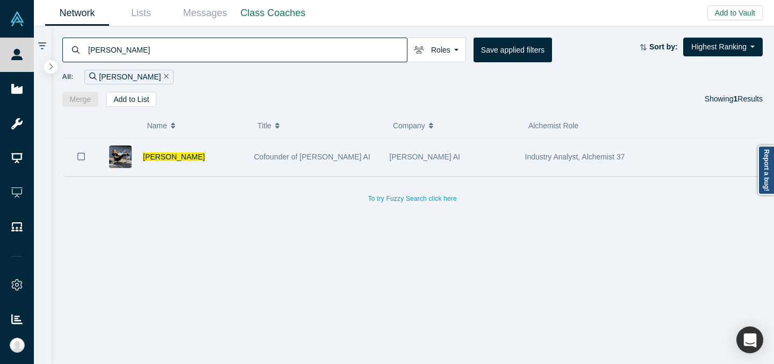
click at [229, 161] on div "[PERSON_NAME]" at bounding box center [193, 157] width 100 height 37
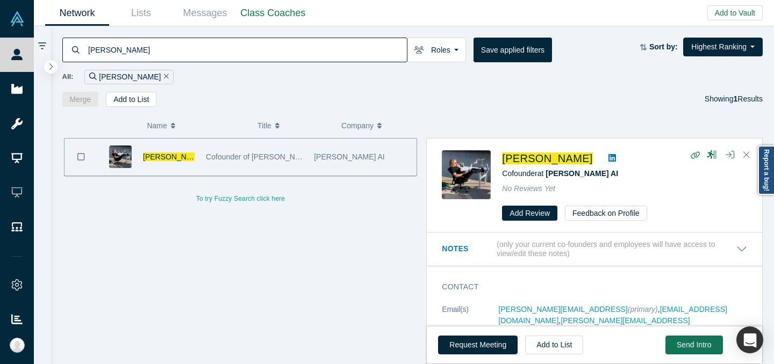
click at [329, 60] on input "[PERSON_NAME]" at bounding box center [247, 49] width 320 height 25
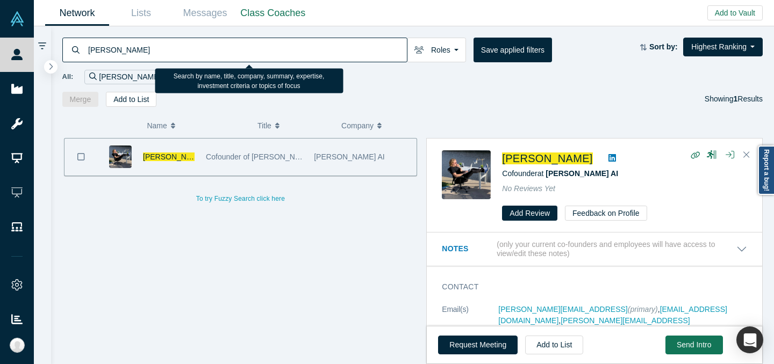
click at [329, 59] on input "[PERSON_NAME]" at bounding box center [247, 49] width 320 height 25
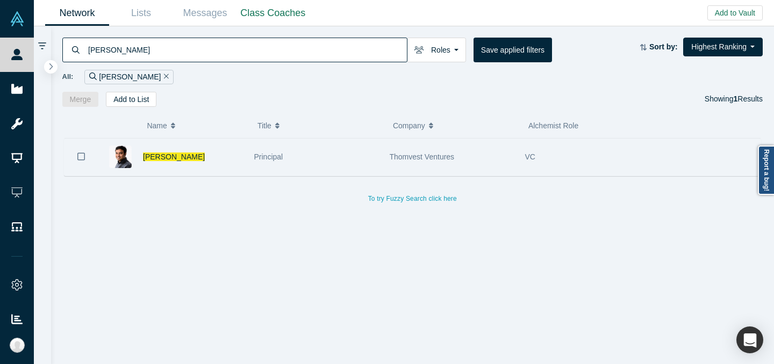
click at [369, 165] on div "Principal" at bounding box center [316, 157] width 124 height 37
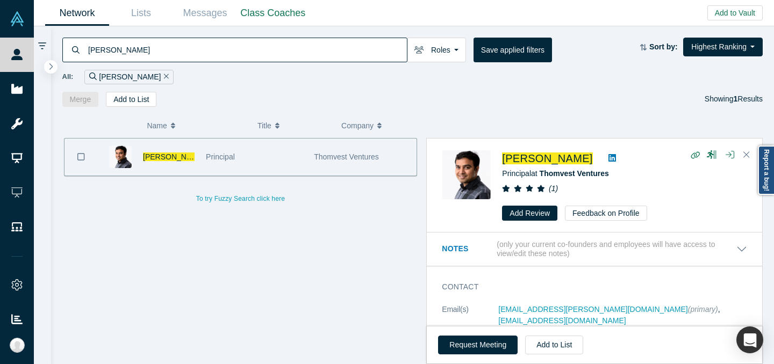
click at [300, 51] on input "[PERSON_NAME]" at bounding box center [247, 49] width 320 height 25
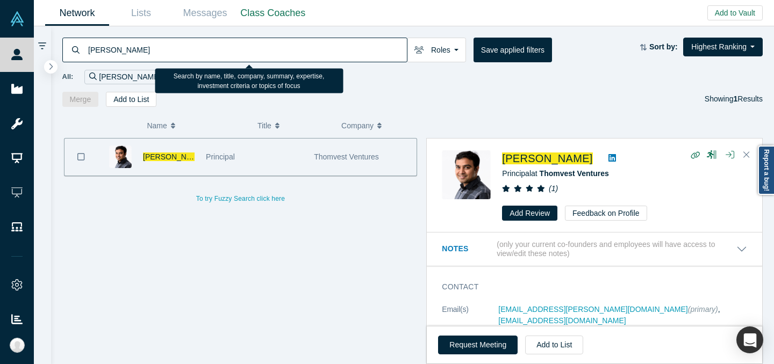
click at [300, 51] on input "[PERSON_NAME]" at bounding box center [247, 49] width 320 height 25
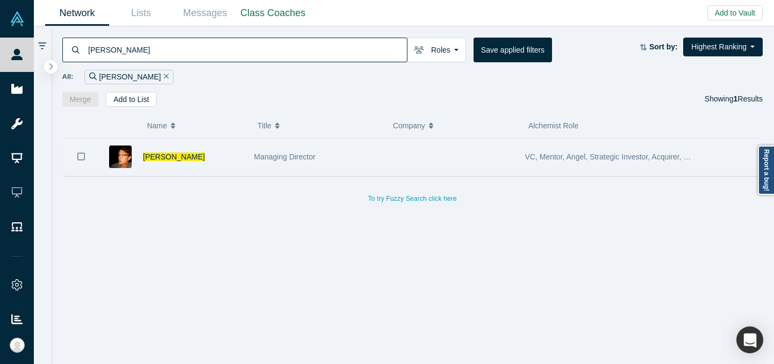
type input "[PERSON_NAME]"
click at [335, 155] on div "Managing Director" at bounding box center [316, 157] width 124 height 37
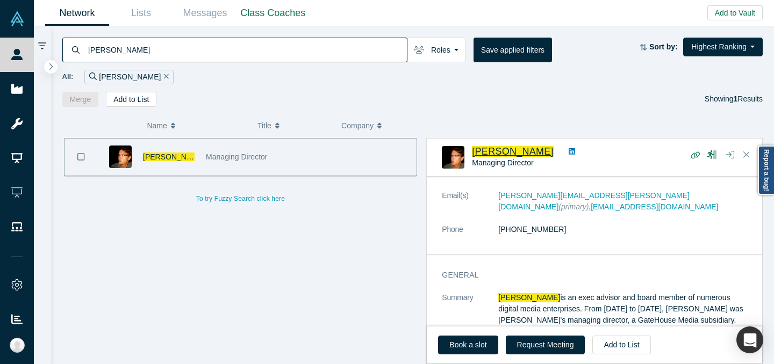
scroll to position [54, 0]
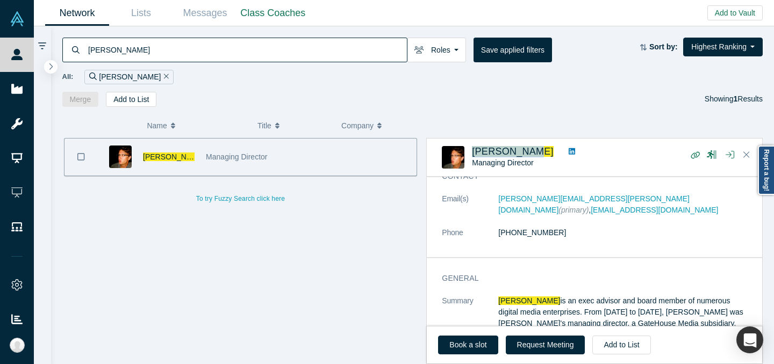
click at [568, 149] on icon at bounding box center [571, 151] width 6 height 6
